Goal: Task Accomplishment & Management: Complete application form

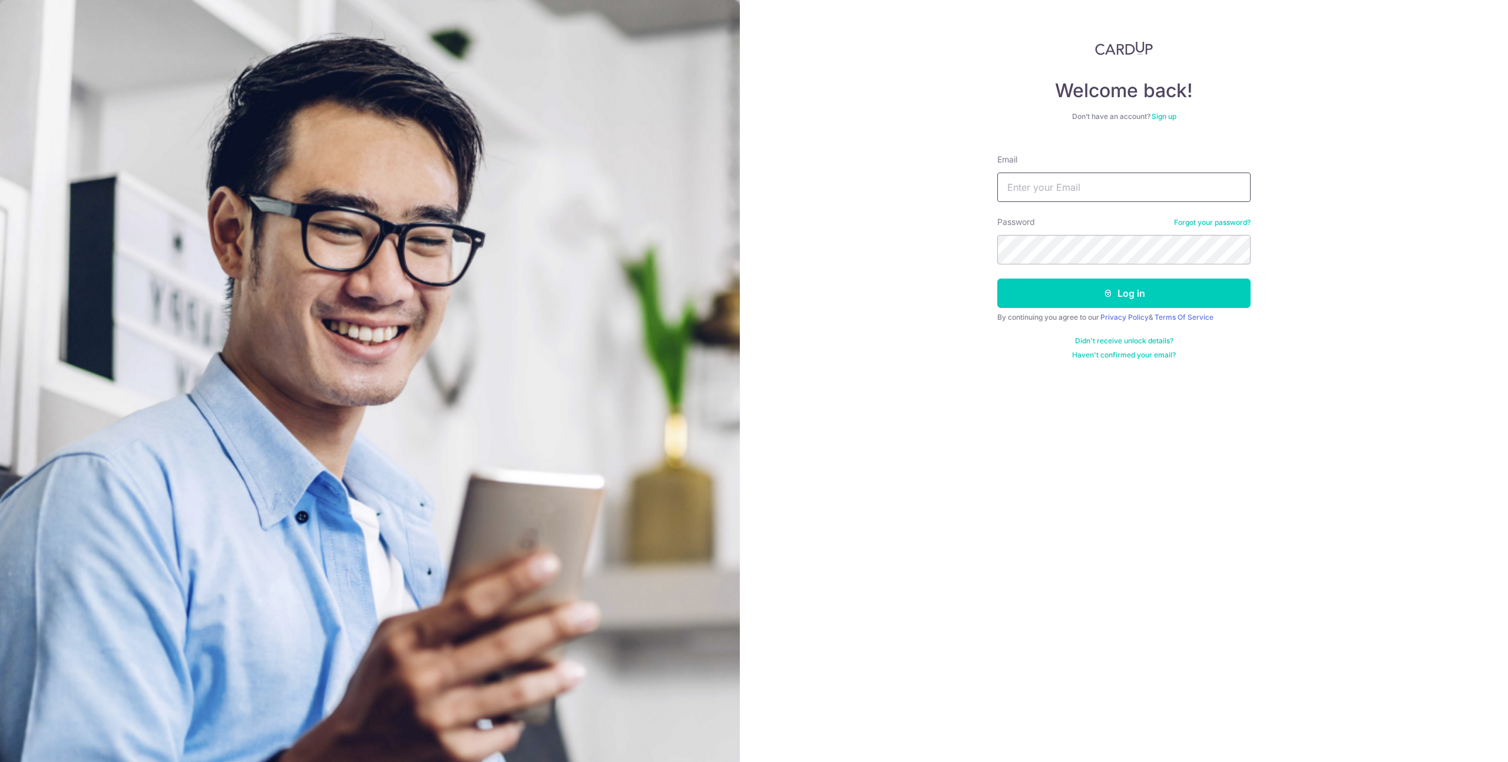
type input "[EMAIL_ADDRESS][DOMAIN_NAME]"
click at [1127, 291] on button "Log in" at bounding box center [1123, 293] width 253 height 29
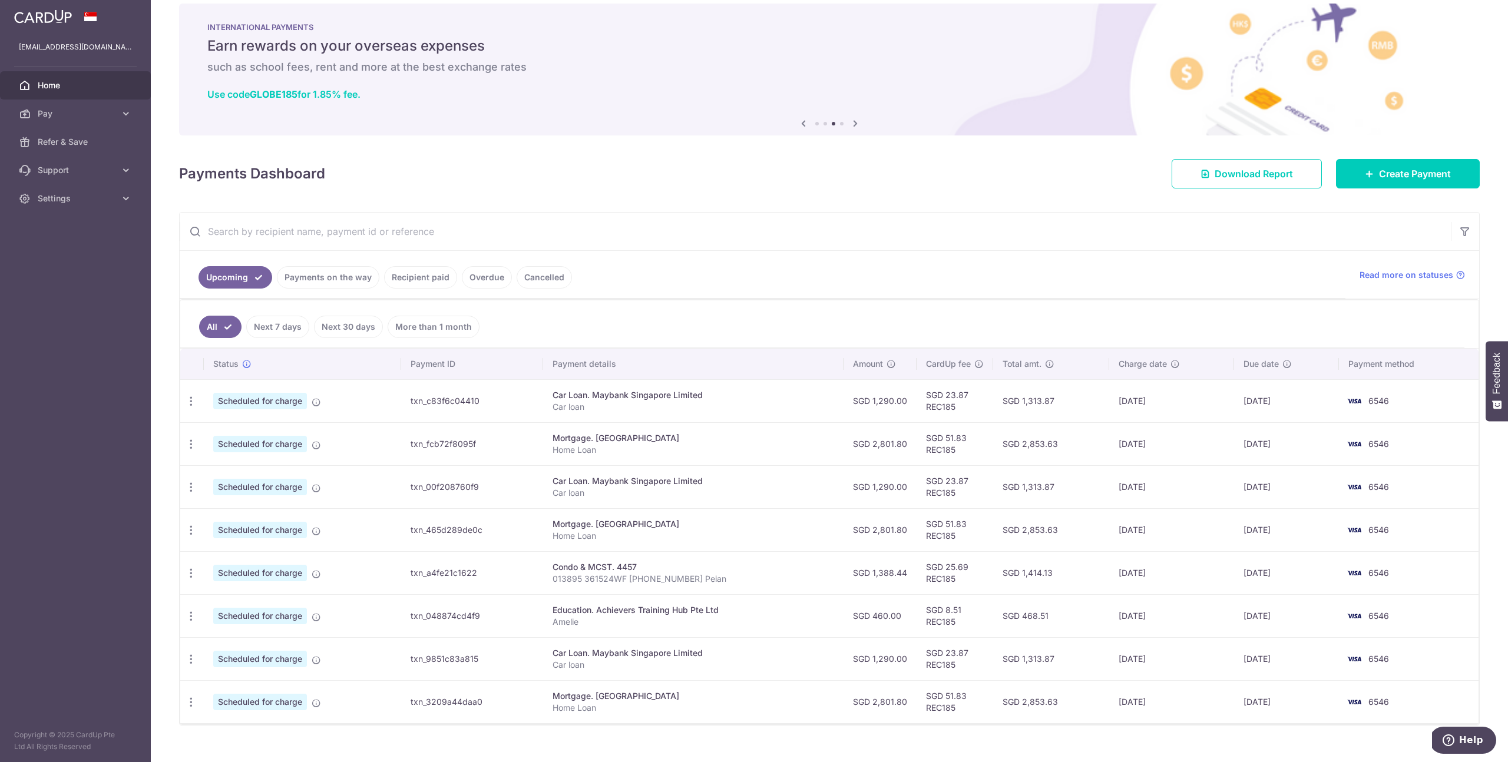
scroll to position [34, 0]
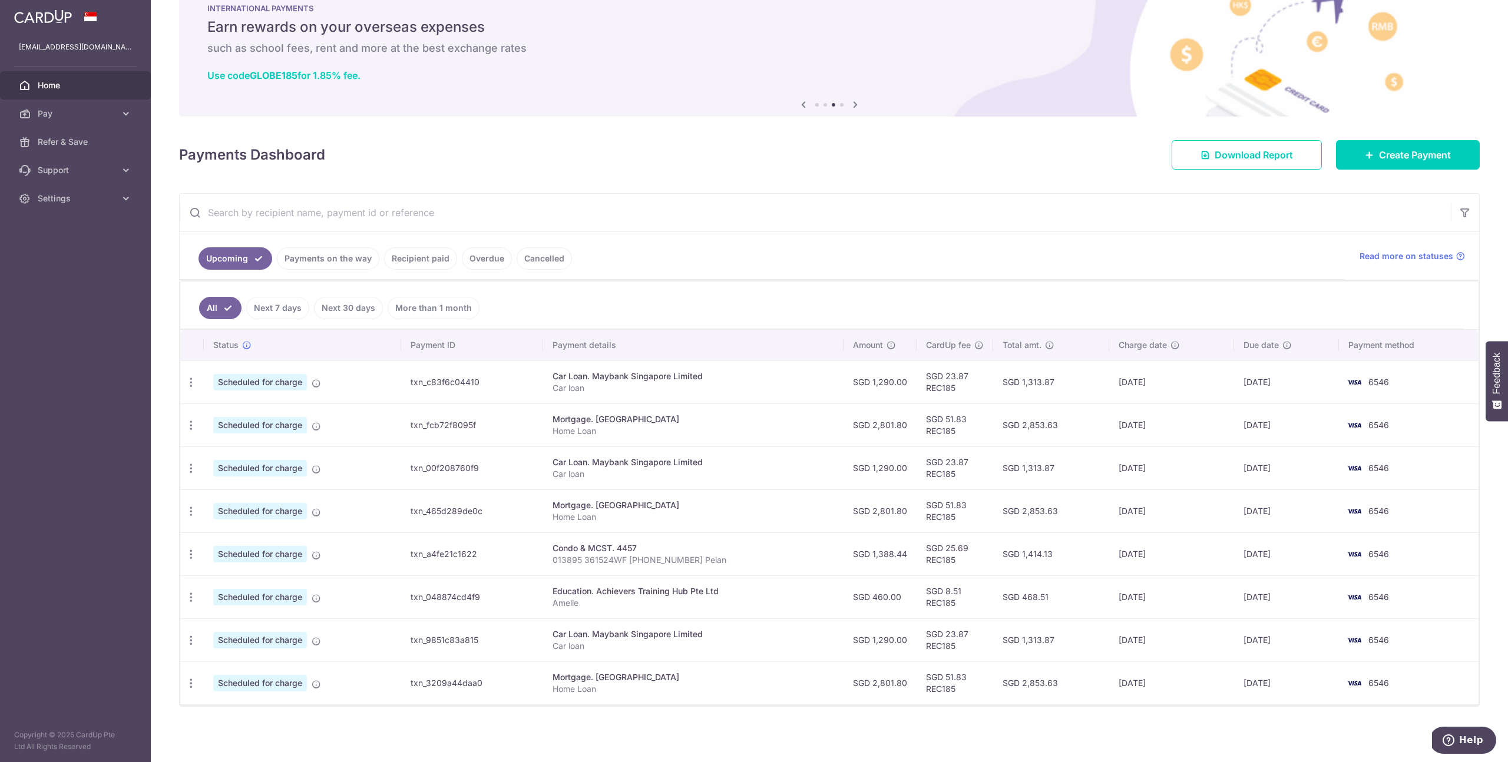
drag, startPoint x: 639, startPoint y: 597, endPoint x: 593, endPoint y: 598, distance: 46.0
click at [638, 598] on p "Amelie" at bounding box center [693, 603] width 282 height 12
drag, startPoint x: 549, startPoint y: 593, endPoint x: 748, endPoint y: 602, distance: 199.3
click at [748, 602] on tr "Update payment Cancel payment Scheduled for charge txn_048874cd4f9 Education. A…" at bounding box center [829, 596] width 1298 height 43
click at [748, 602] on p "Amelie" at bounding box center [693, 603] width 282 height 12
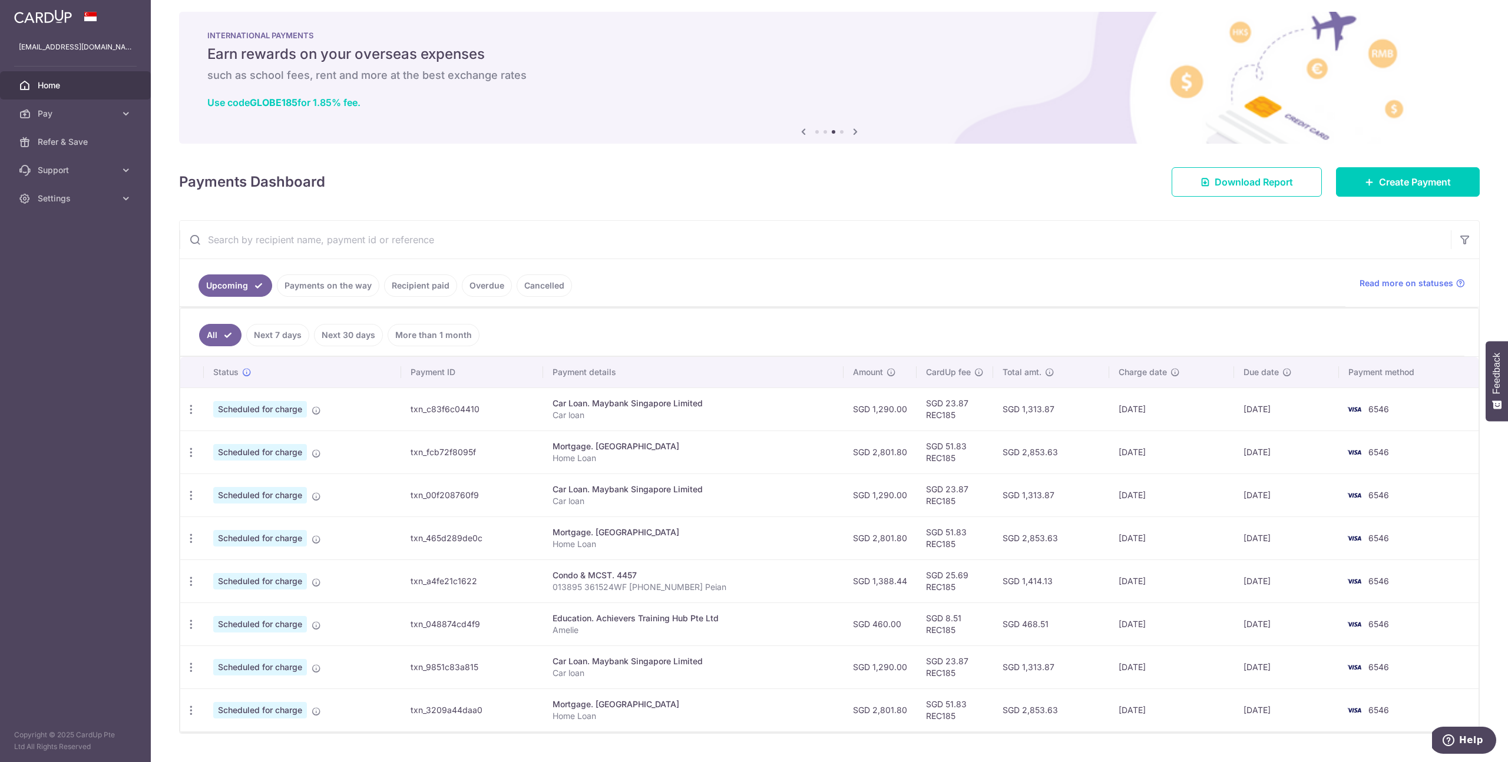
scroll to position [0, 0]
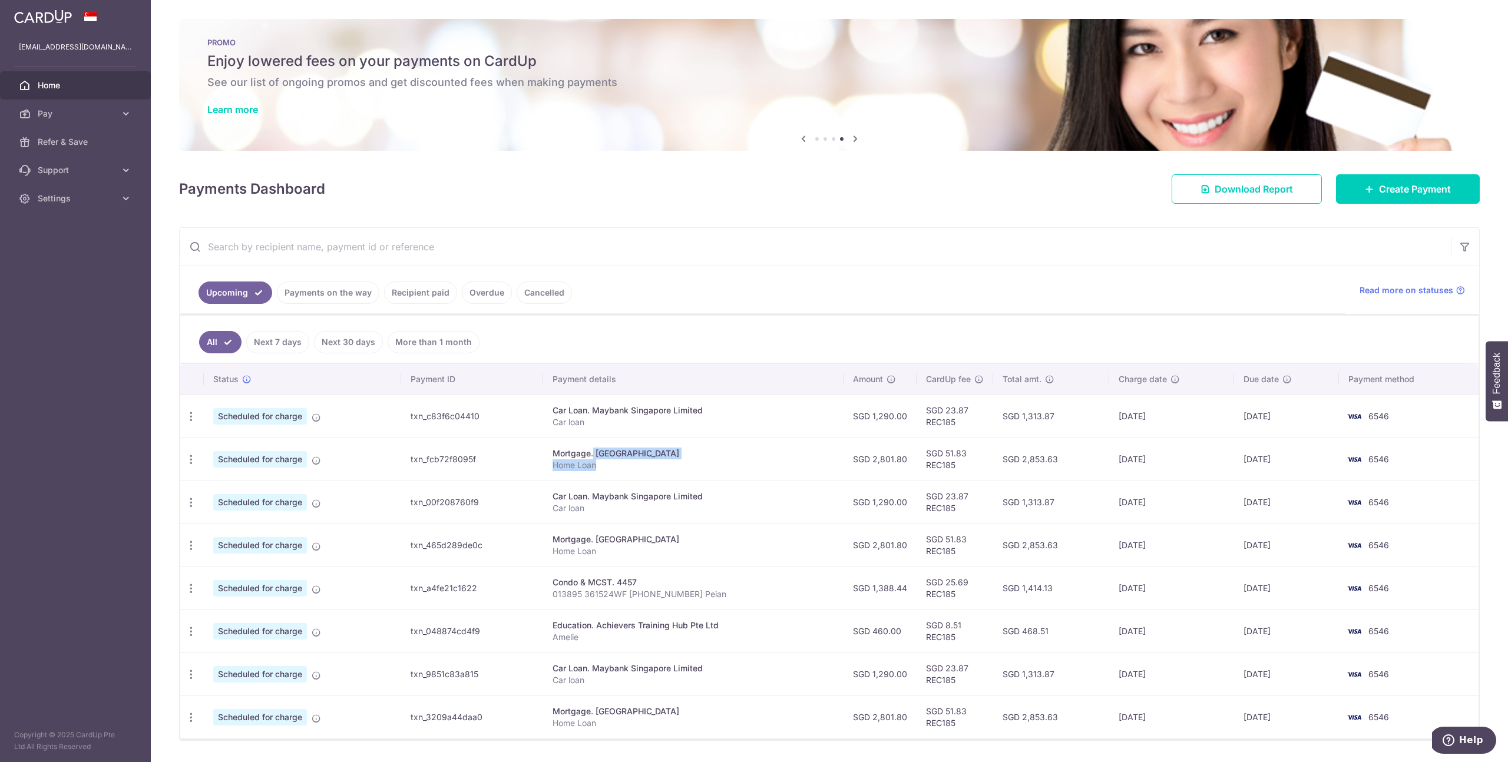
drag, startPoint x: 558, startPoint y: 455, endPoint x: 673, endPoint y: 474, distance: 117.1
click at [673, 474] on td "Mortgage. Maybank Home Loan" at bounding box center [693, 459] width 300 height 43
drag, startPoint x: 675, startPoint y: 475, endPoint x: 730, endPoint y: 512, distance: 66.2
click at [677, 477] on td "Mortgage. Maybank Home Loan" at bounding box center [693, 459] width 300 height 43
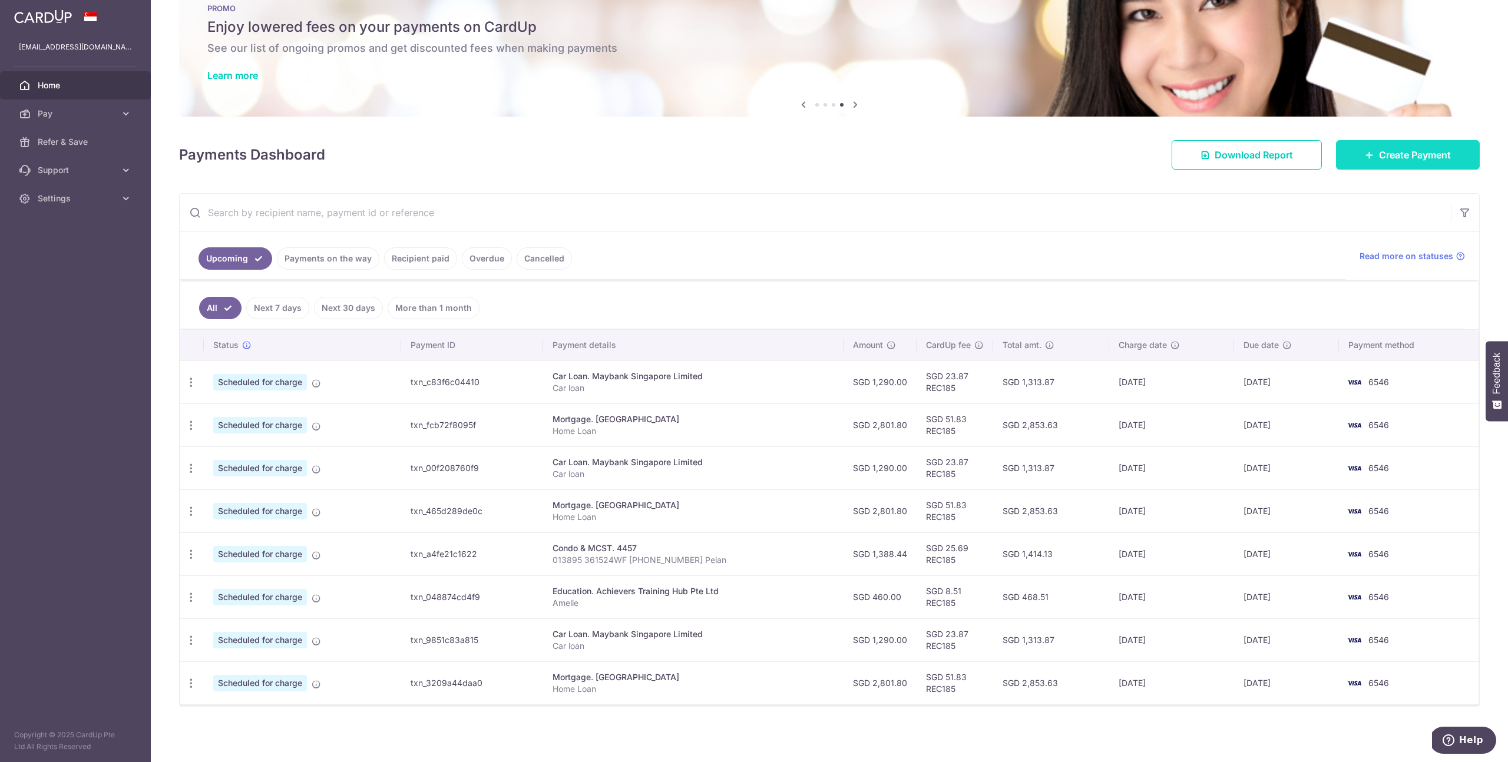
click at [1372, 152] on icon at bounding box center [1369, 154] width 9 height 9
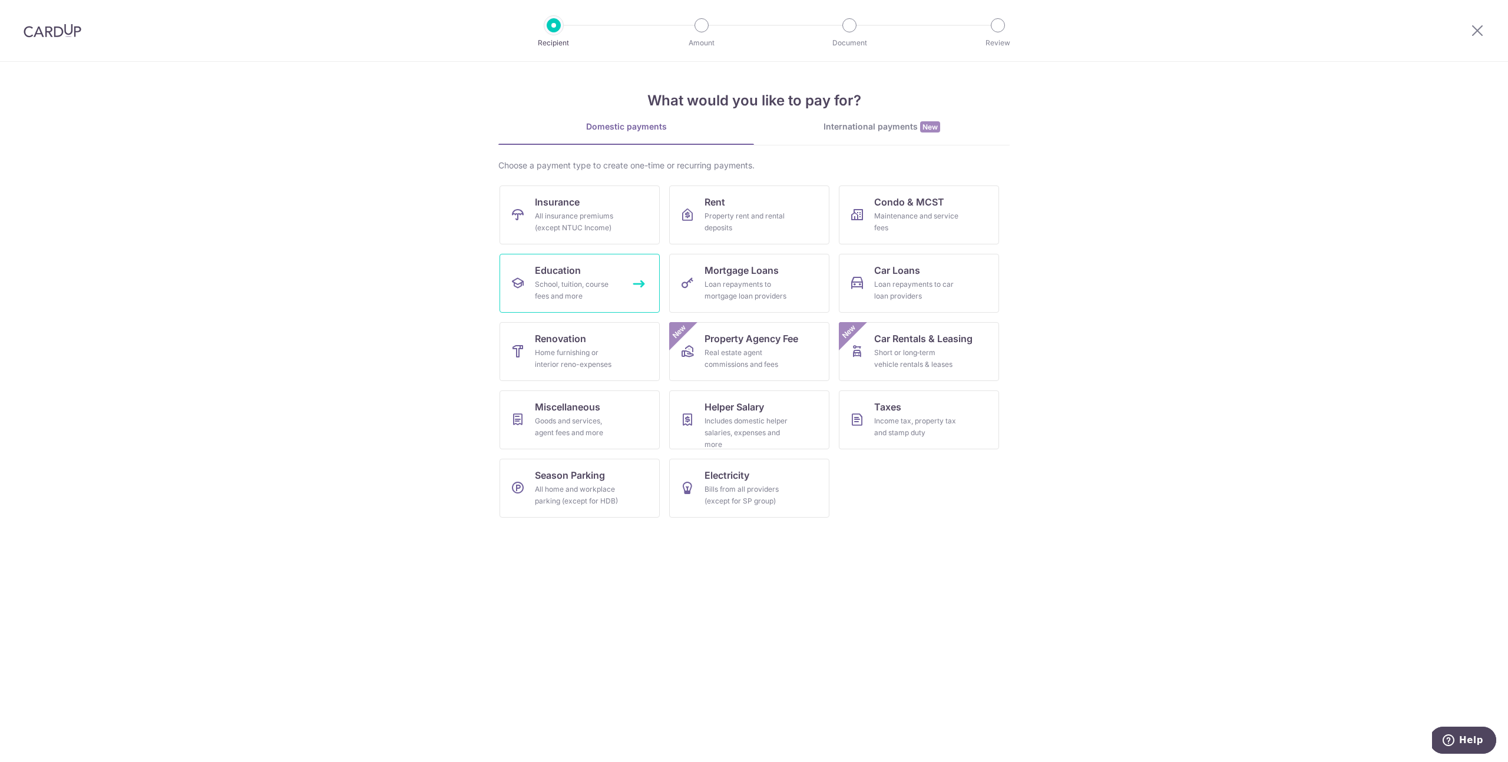
click at [592, 282] on div "School, tuition, course fees and more" at bounding box center [577, 291] width 85 height 24
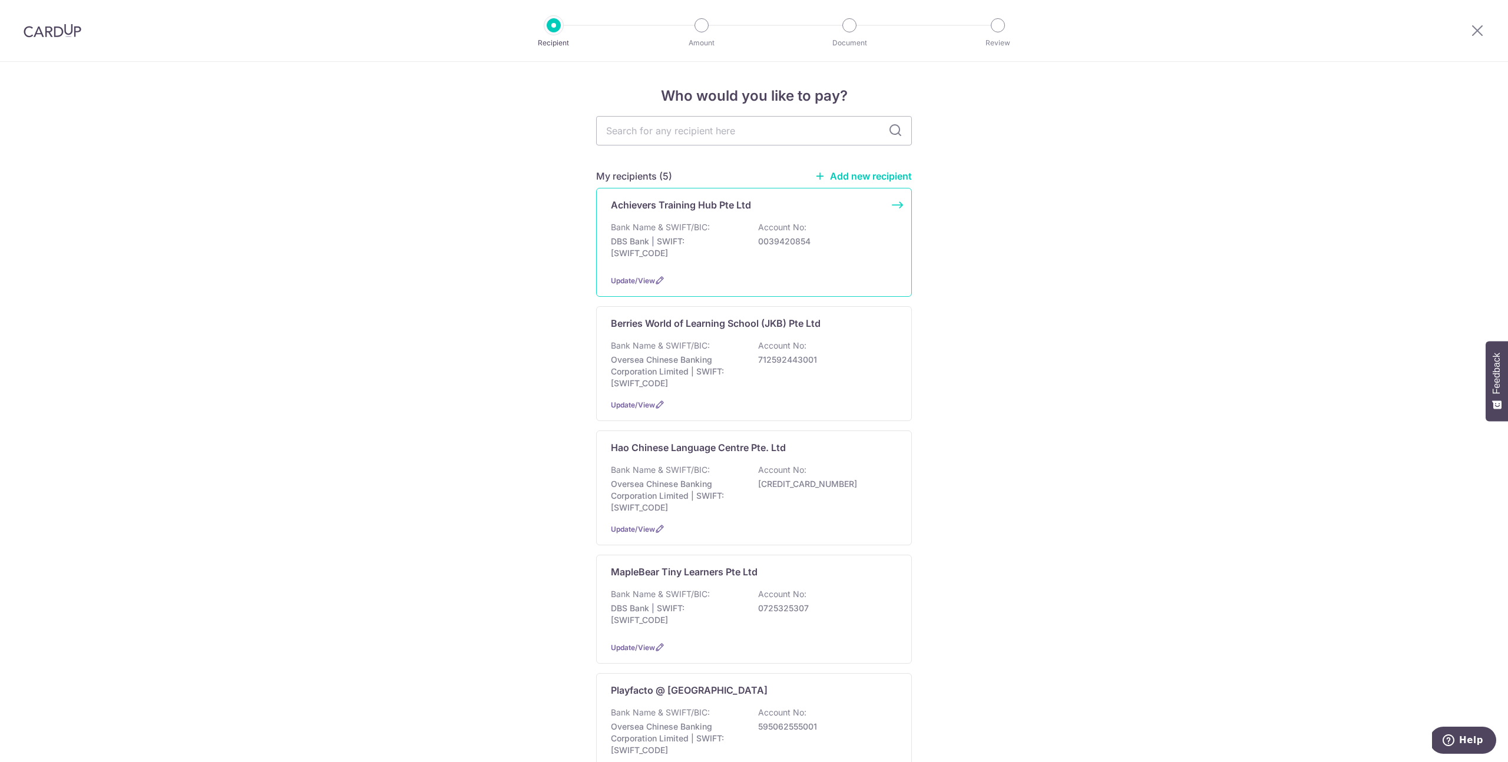
scroll to position [34, 0]
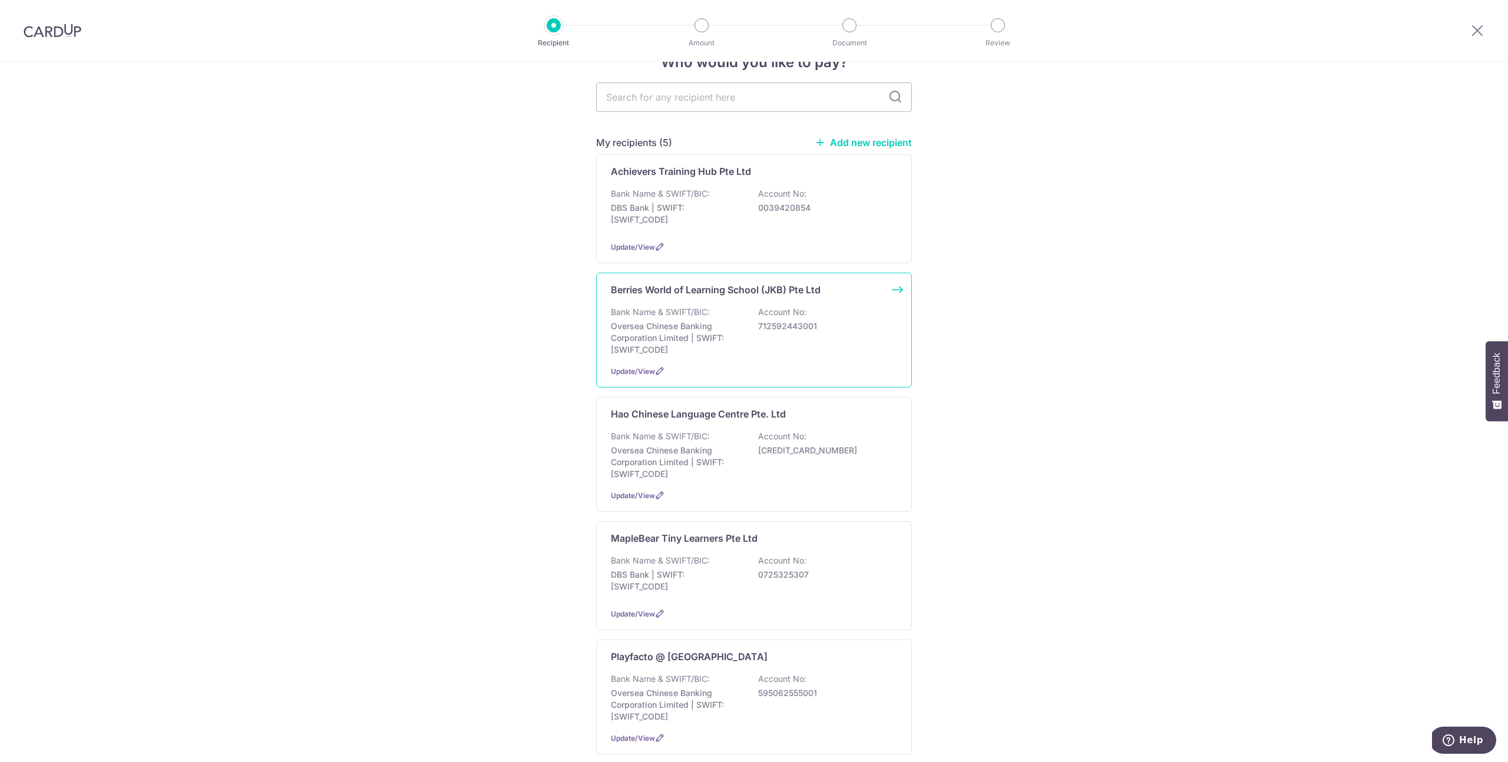
click at [838, 346] on div "Bank Name & SWIFT/BIC: Oversea Chinese Banking Corporation Limited | SWIFT: OCB…" at bounding box center [754, 330] width 286 height 49
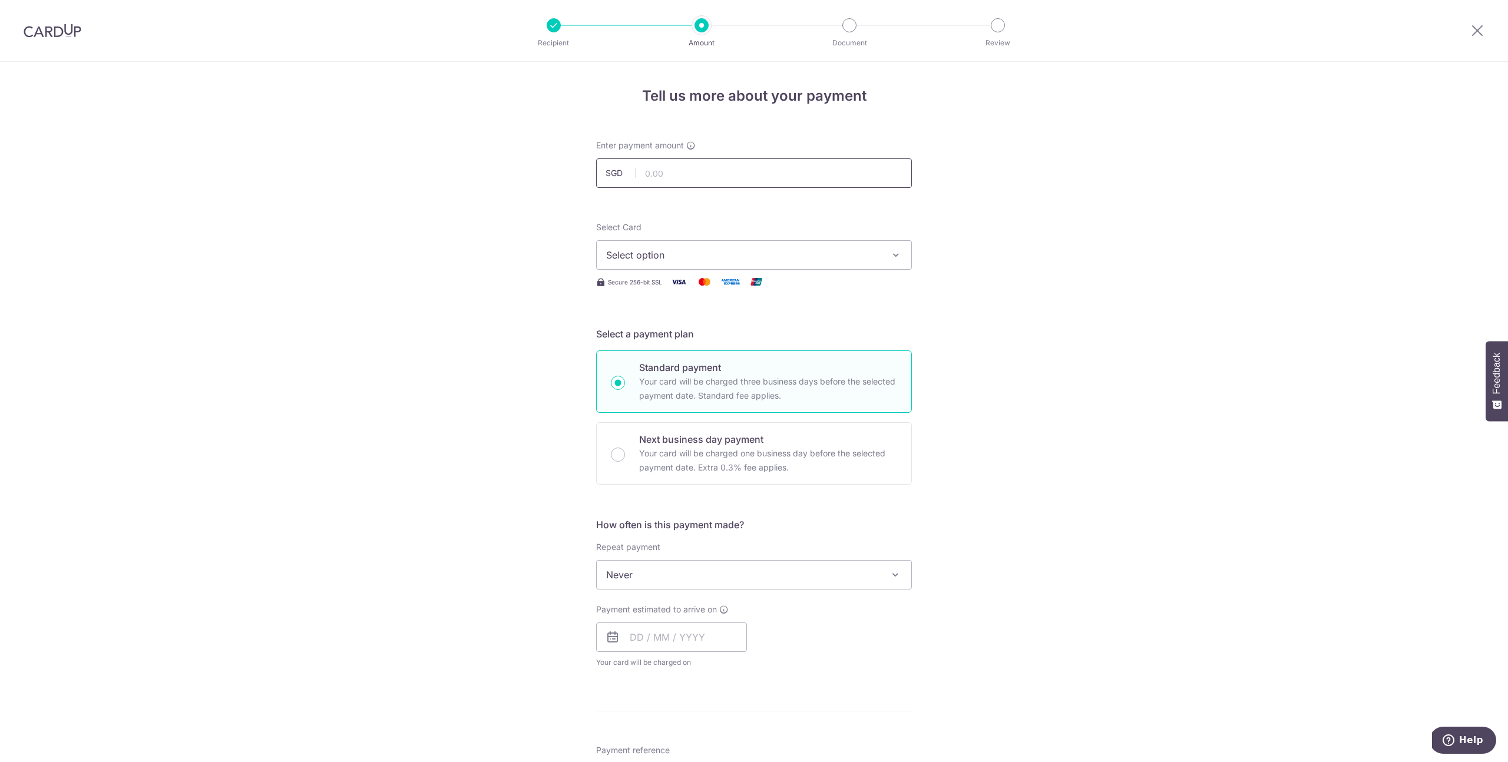
click at [663, 173] on input "text" at bounding box center [754, 172] width 316 height 29
type input "994.08"
click at [1070, 289] on div "Tell us more about your payment Enter payment amount SGD 994.08 994.08 Select C…" at bounding box center [754, 594] width 1508 height 1065
click at [673, 254] on span "Select option" at bounding box center [743, 255] width 274 height 14
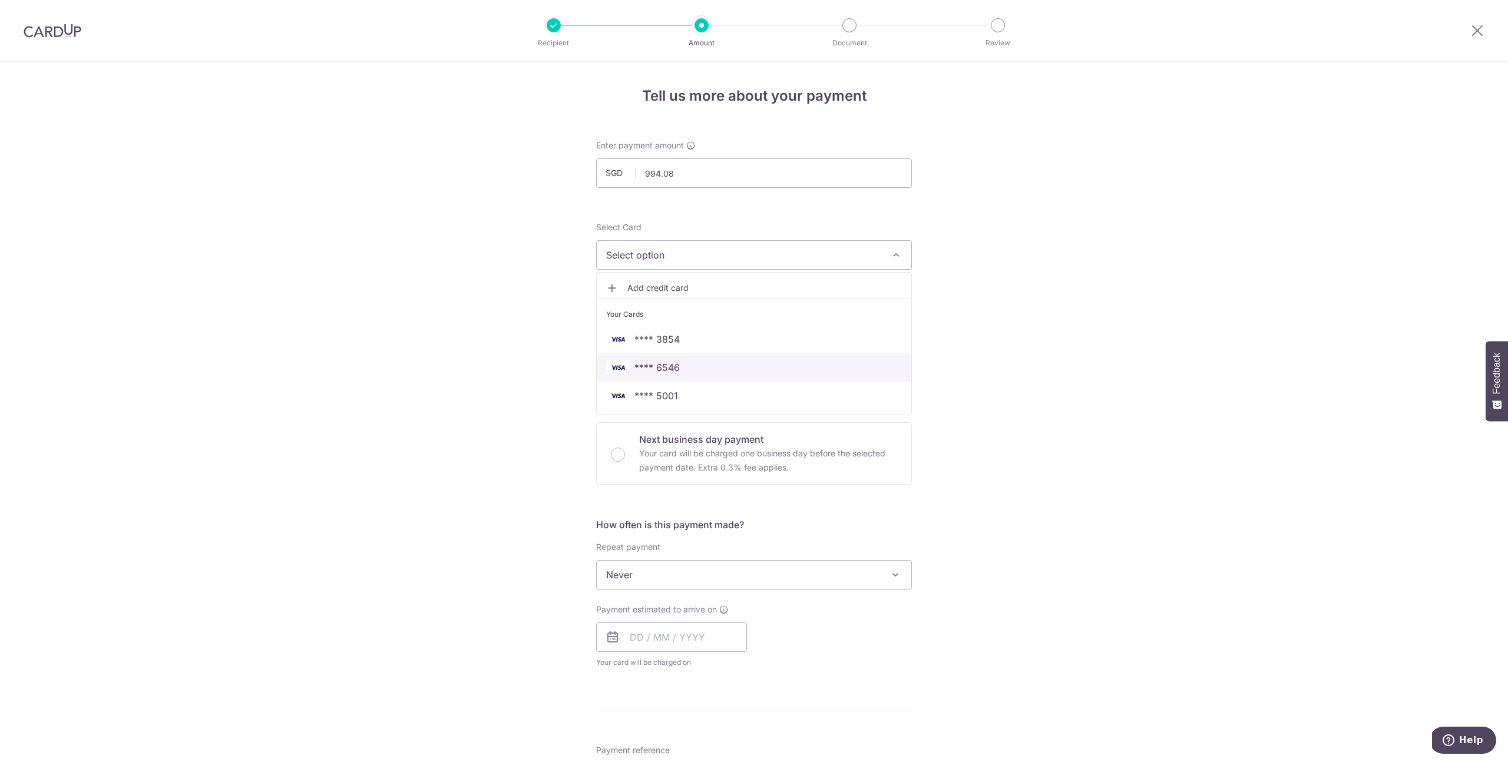
click at [673, 365] on span "**** 6546" at bounding box center [656, 367] width 45 height 14
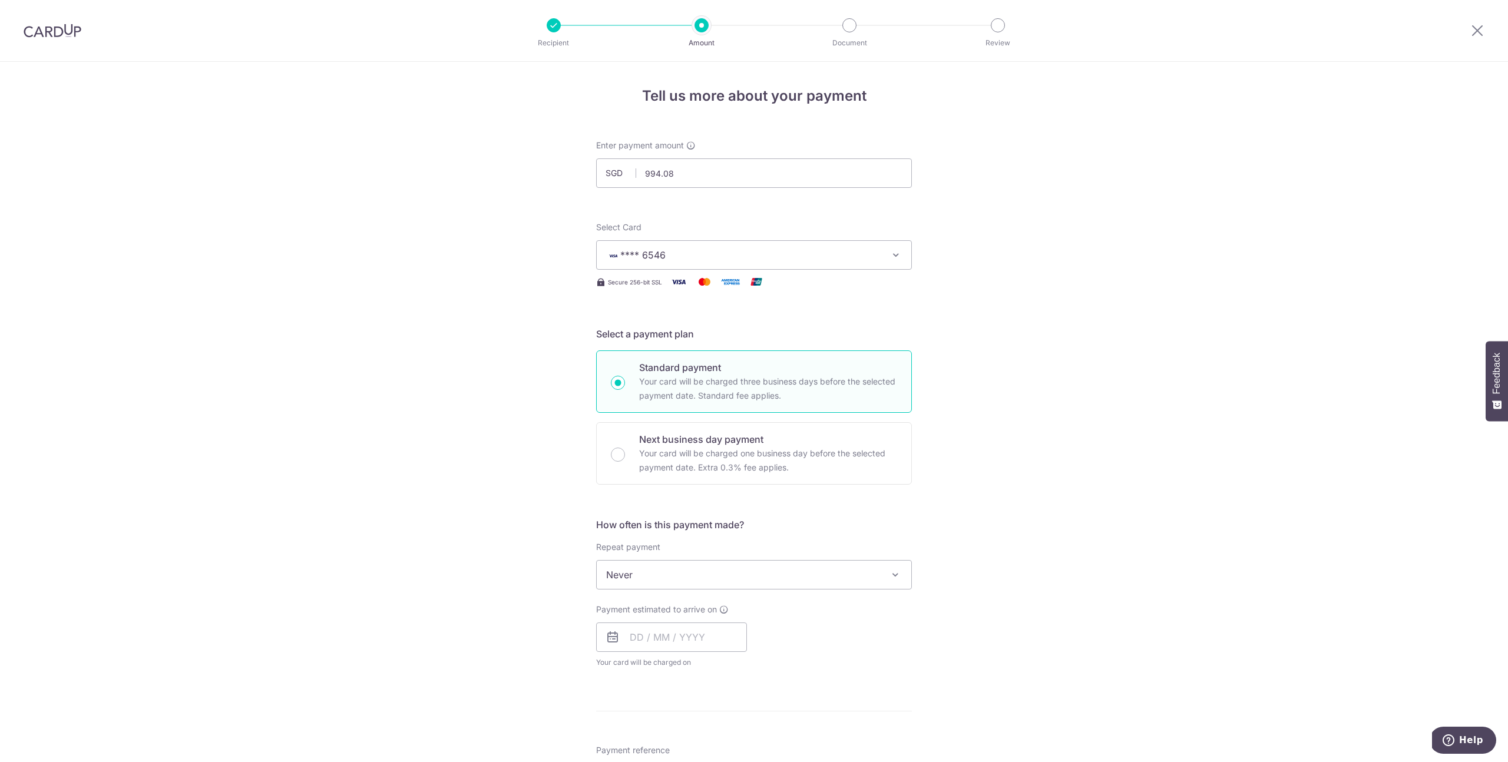
click at [1051, 346] on div "Tell us more about your payment Enter payment amount SGD 994.08 994.08 Select C…" at bounding box center [754, 594] width 1508 height 1065
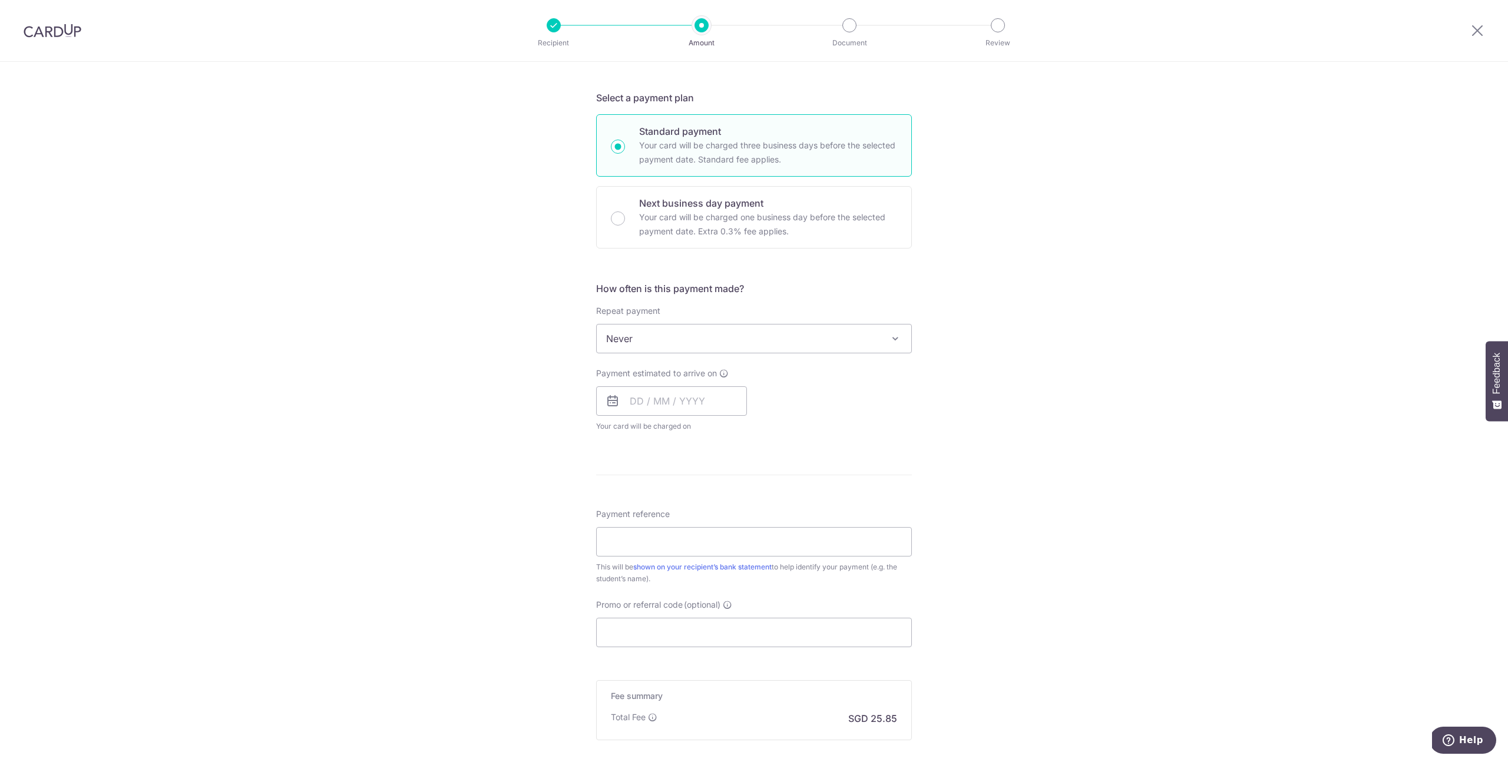
scroll to position [241, 0]
click at [655, 336] on span "Never" at bounding box center [754, 334] width 314 height 28
select select "4"
click at [669, 402] on input "text" at bounding box center [671, 396] width 151 height 29
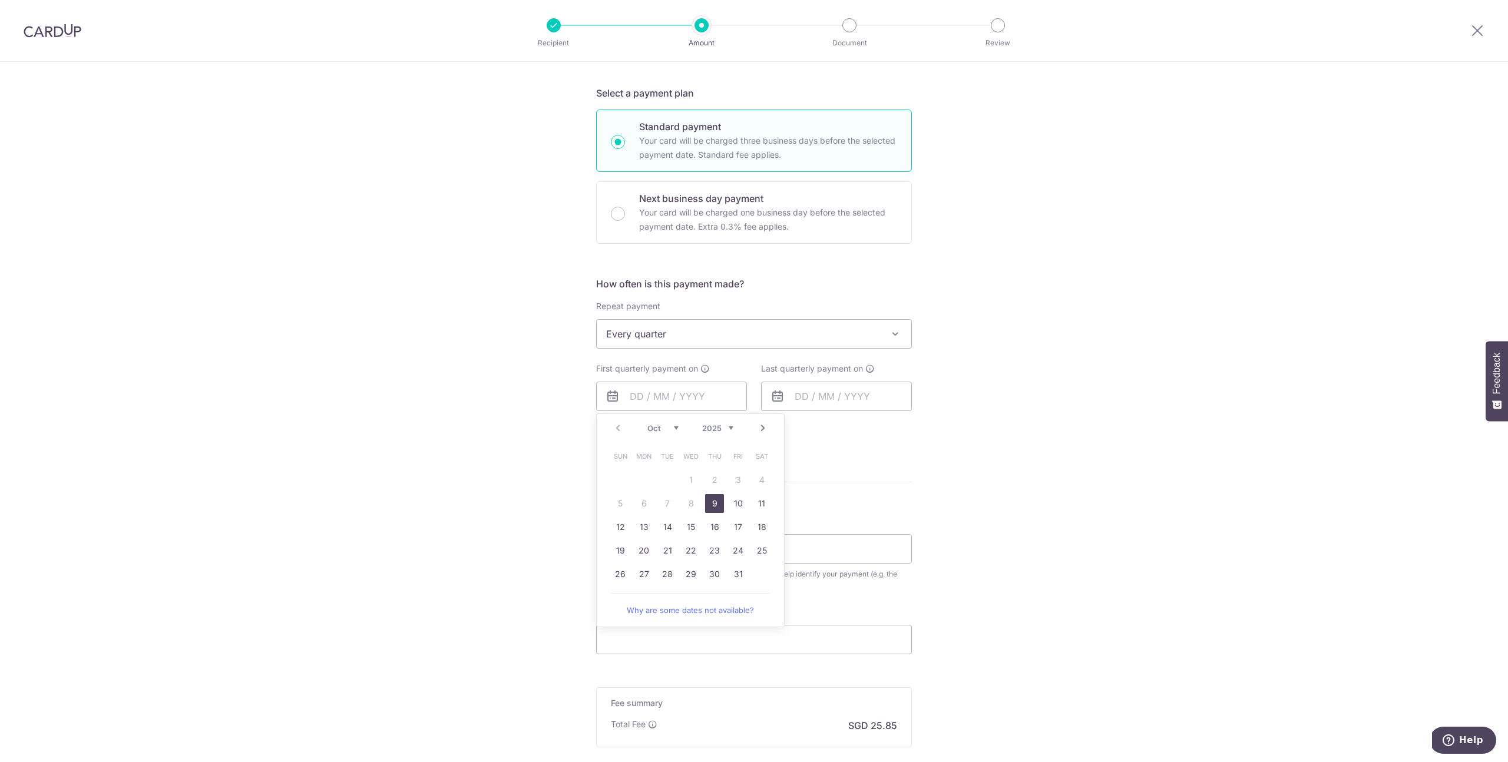
click at [548, 430] on div "Tell us more about your payment Enter payment amount SGD 994.08 994.08 Select C…" at bounding box center [754, 359] width 1508 height 1077
click at [671, 386] on input "text" at bounding box center [671, 396] width 151 height 29
click at [717, 506] on link "9" at bounding box center [714, 503] width 19 height 19
type input "09/10/2025"
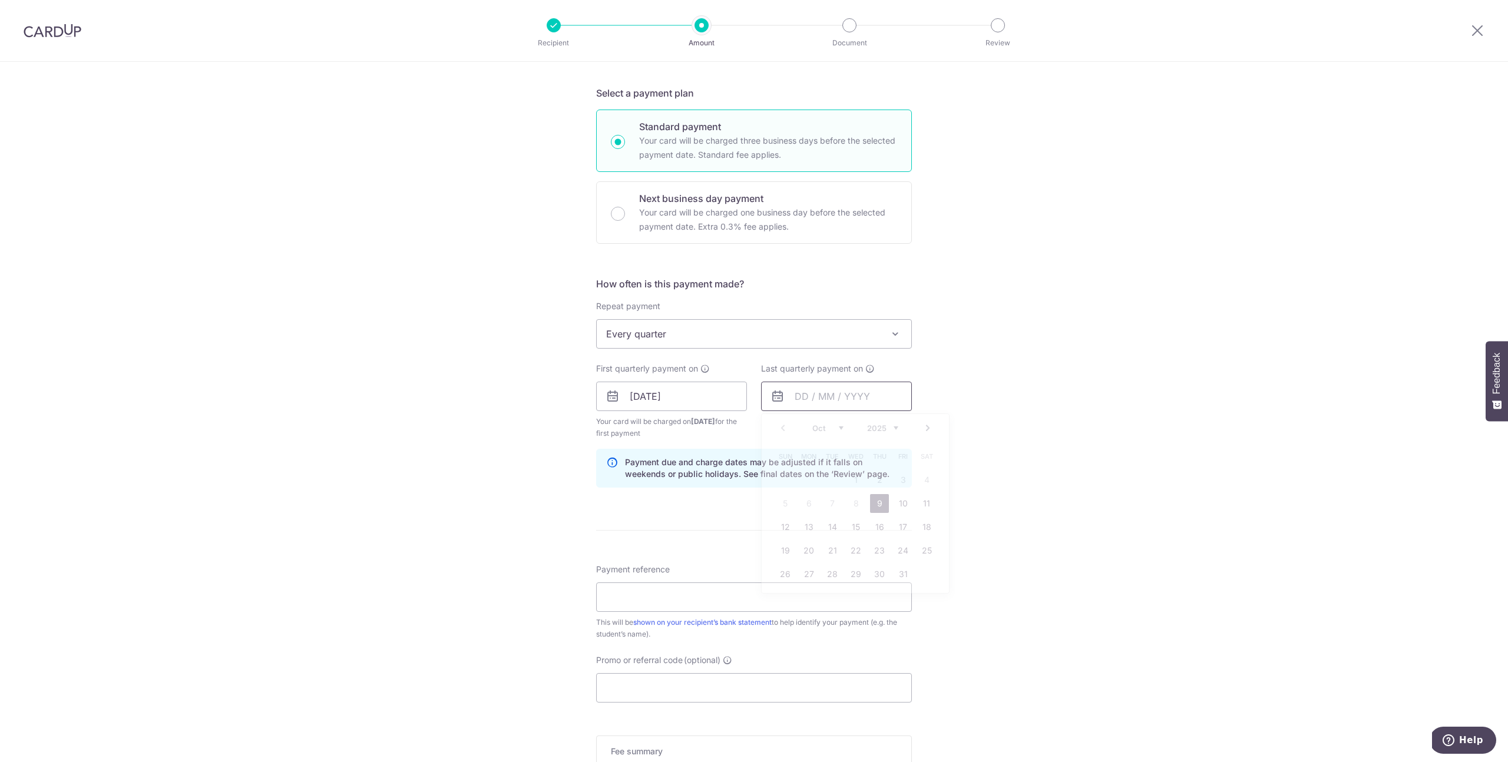
click at [844, 395] on input "text" at bounding box center [836, 396] width 151 height 29
click at [928, 429] on link "Next" at bounding box center [928, 428] width 14 height 14
click at [906, 579] on link "30" at bounding box center [902, 574] width 19 height 19
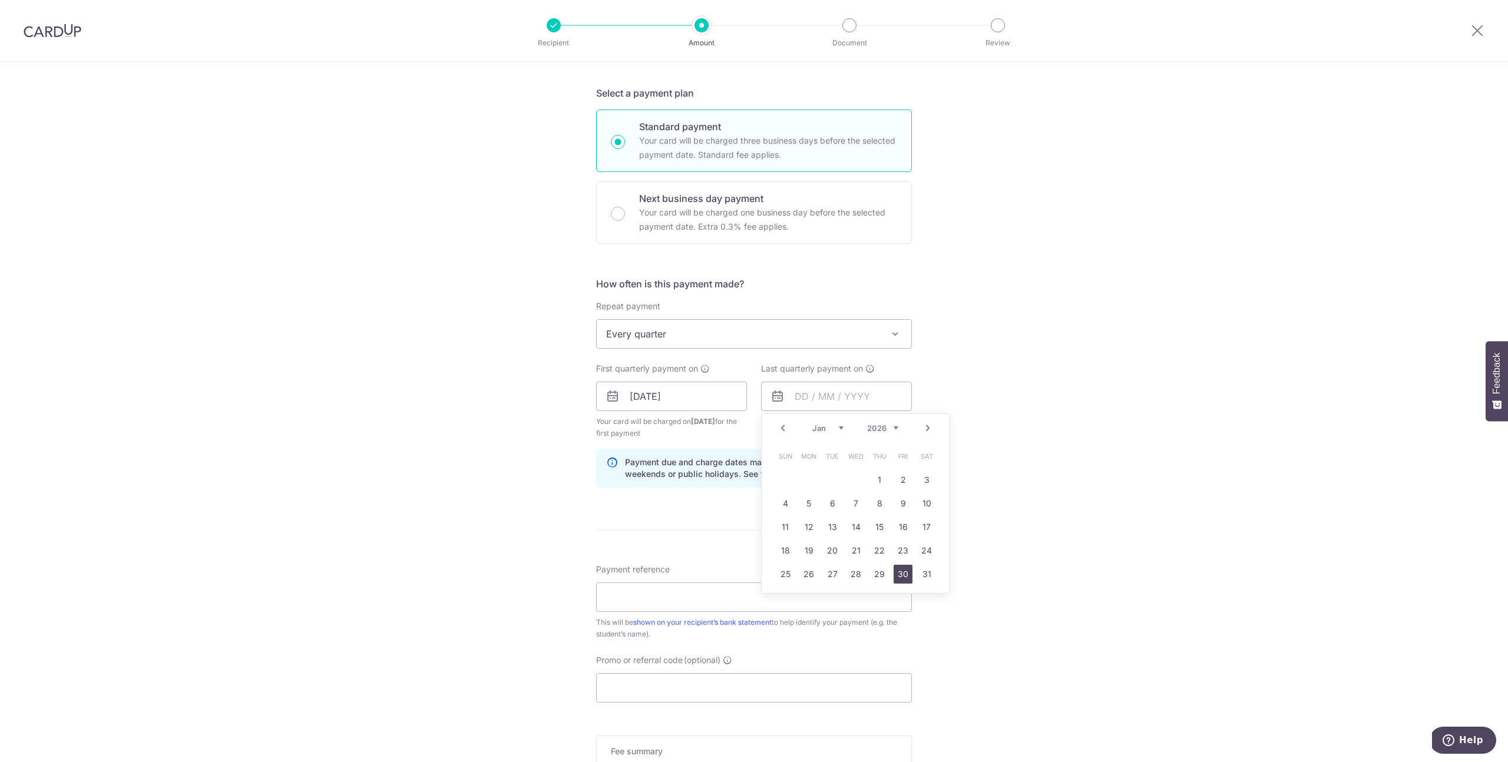
type input "30/01/2026"
click at [1117, 461] on div "Tell us more about your payment Enter payment amount SGD 994.08 994.08 Select C…" at bounding box center [754, 383] width 1508 height 1125
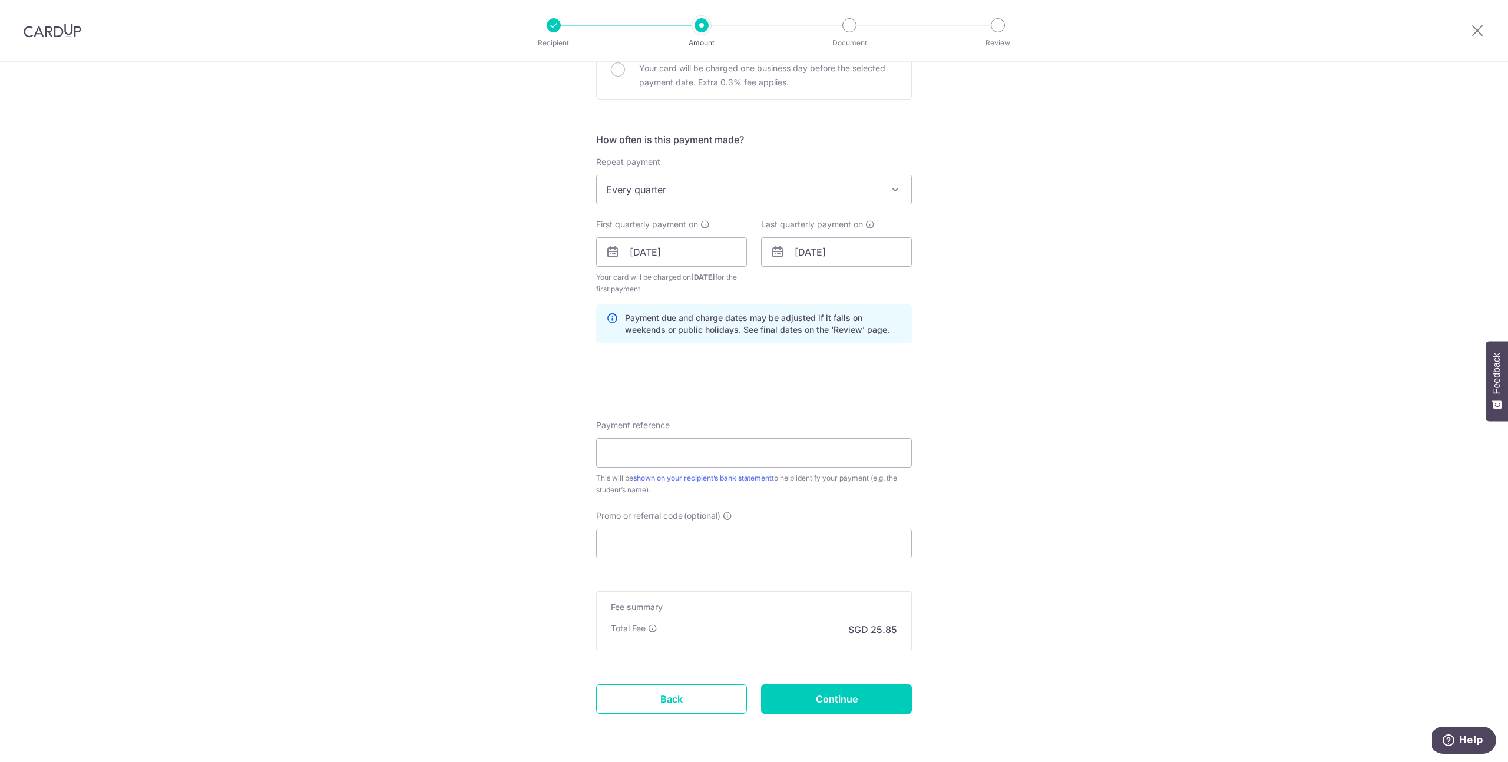
scroll to position [387, 0]
click at [645, 451] on input "Payment reference" at bounding box center [754, 450] width 316 height 29
click at [685, 458] on input "Amelie" at bounding box center [754, 450] width 316 height 29
type input "Amelie Lau"
click at [719, 540] on input "Promo or referral code (optional)" at bounding box center [754, 541] width 316 height 29
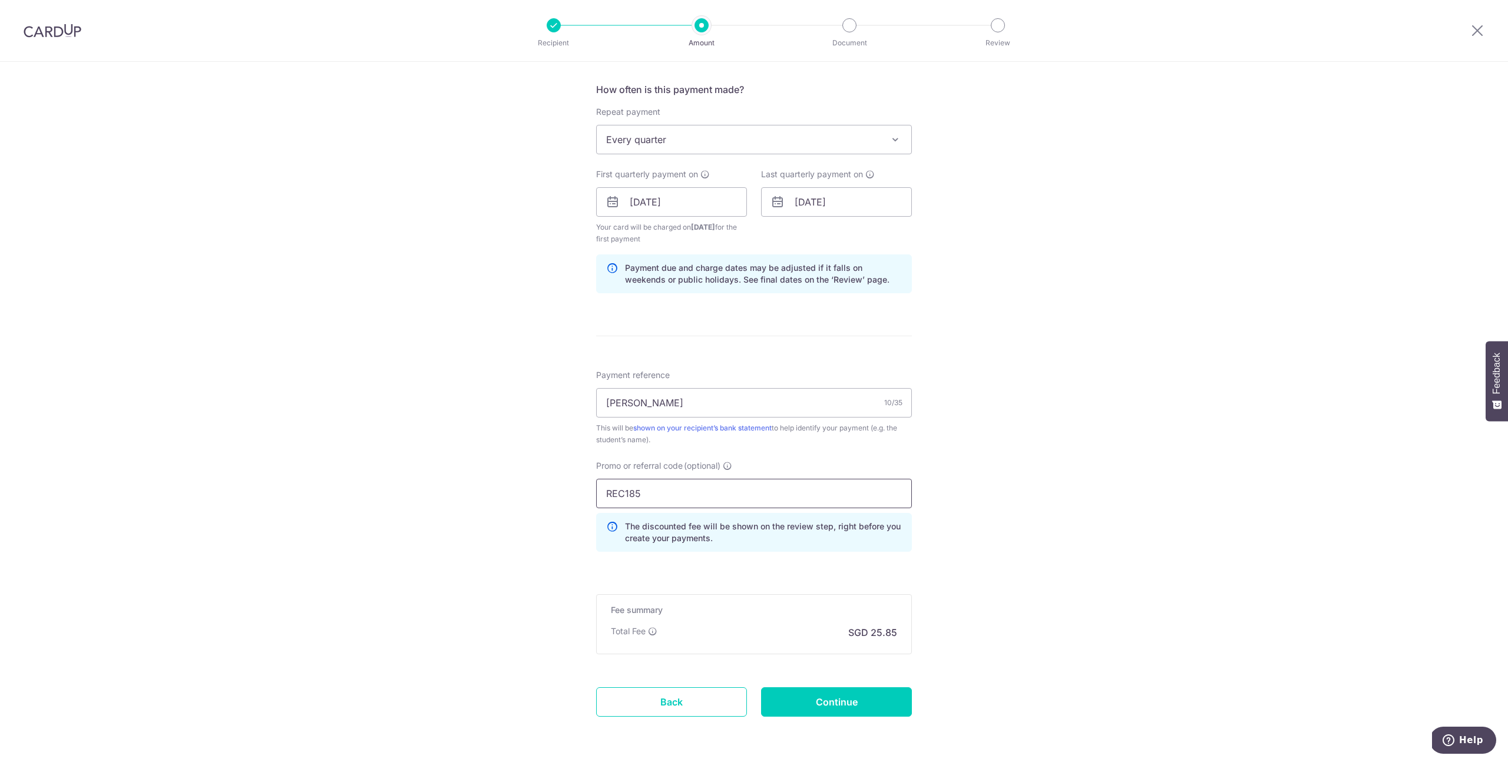
scroll to position [478, 0]
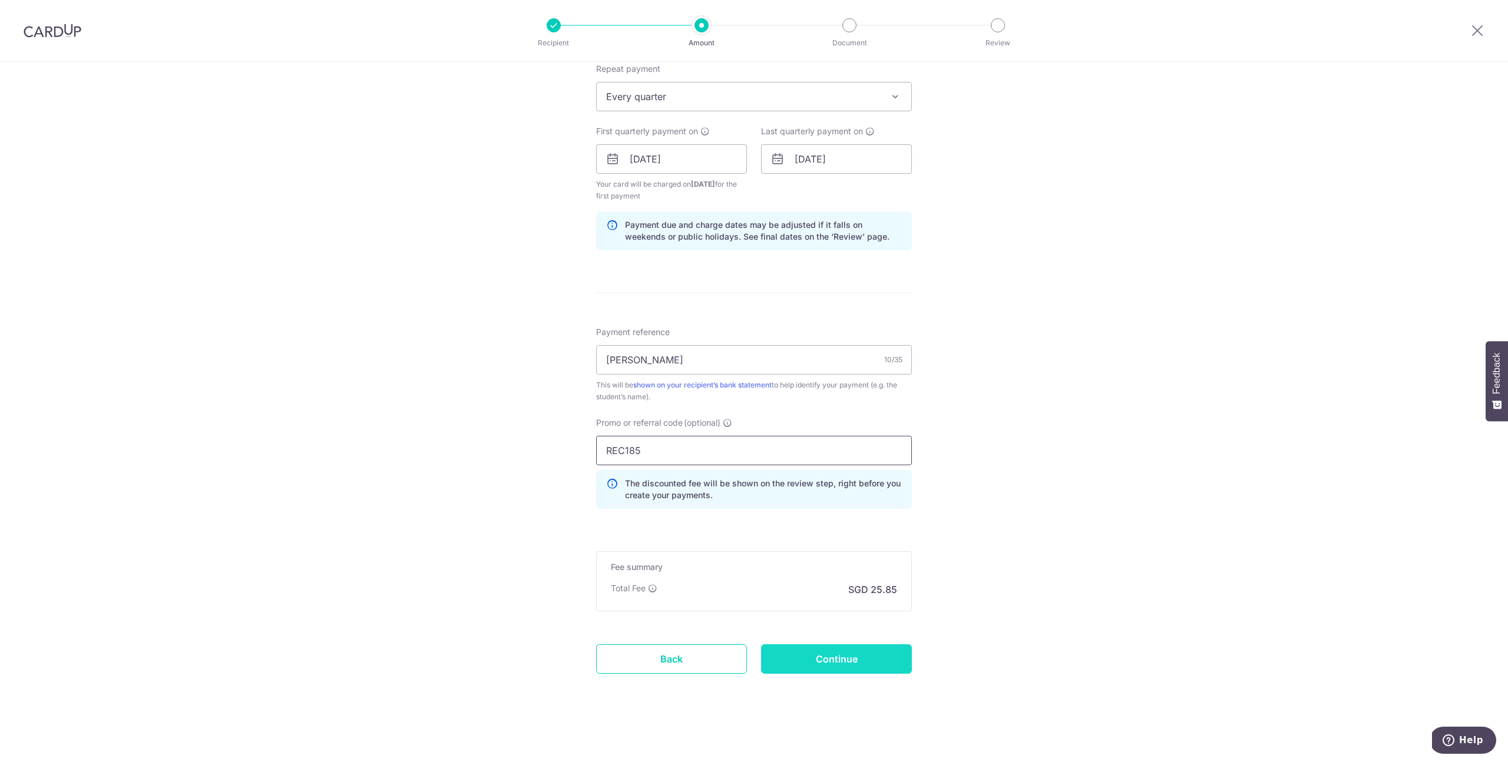
type input "REC185"
click at [825, 665] on input "Continue" at bounding box center [836, 658] width 151 height 29
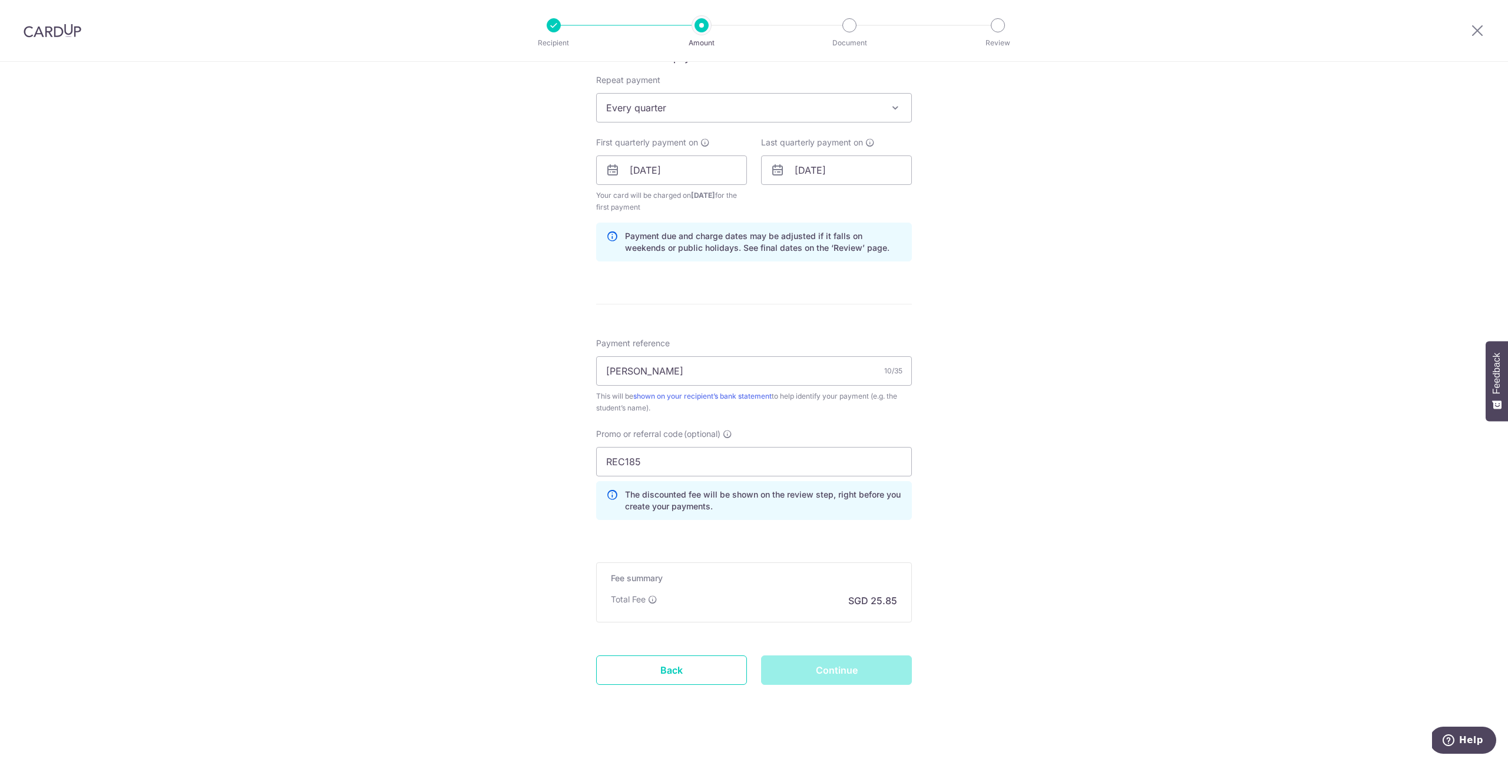
scroll to position [452, 0]
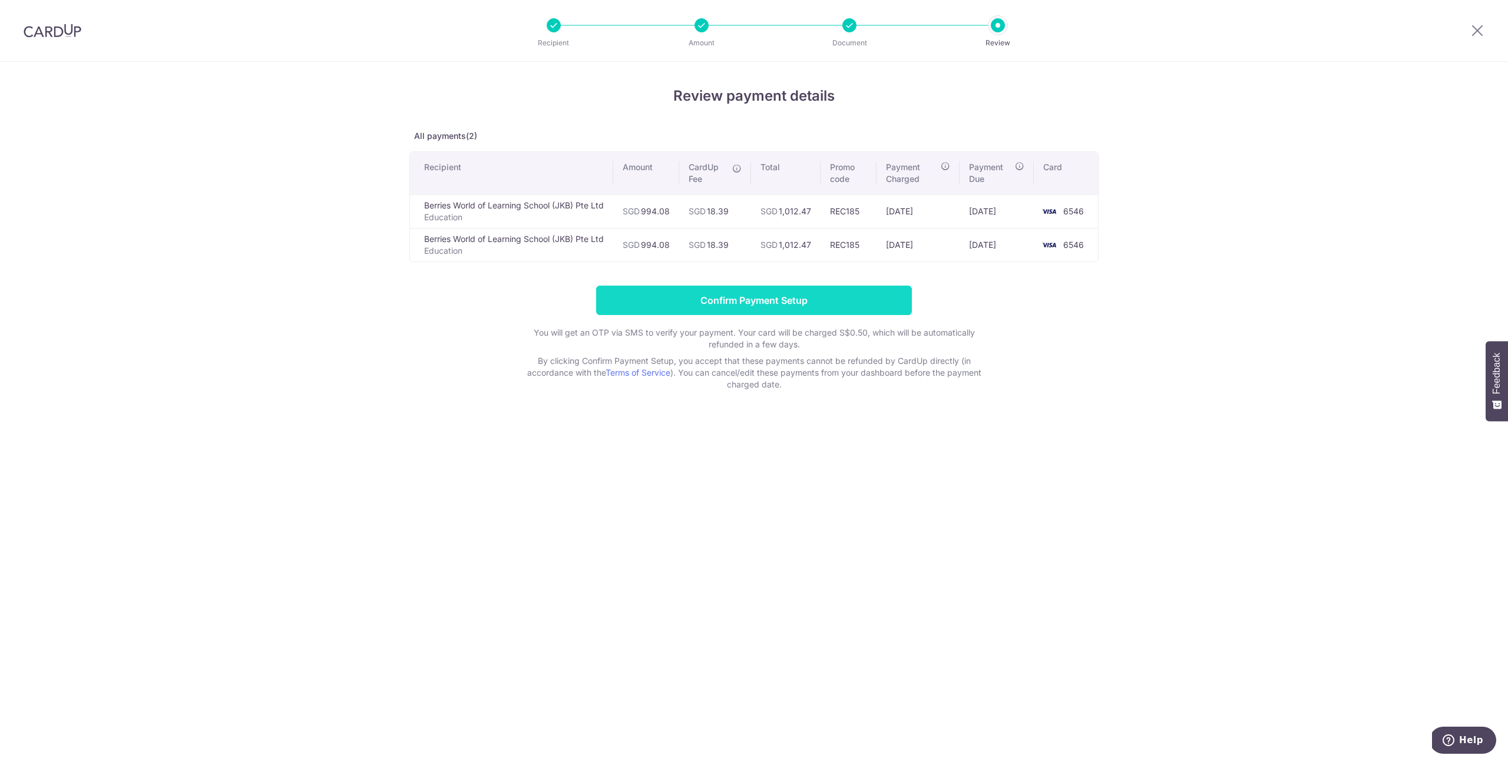
click at [753, 302] on input "Confirm Payment Setup" at bounding box center [754, 300] width 316 height 29
